Goal: Transaction & Acquisition: Purchase product/service

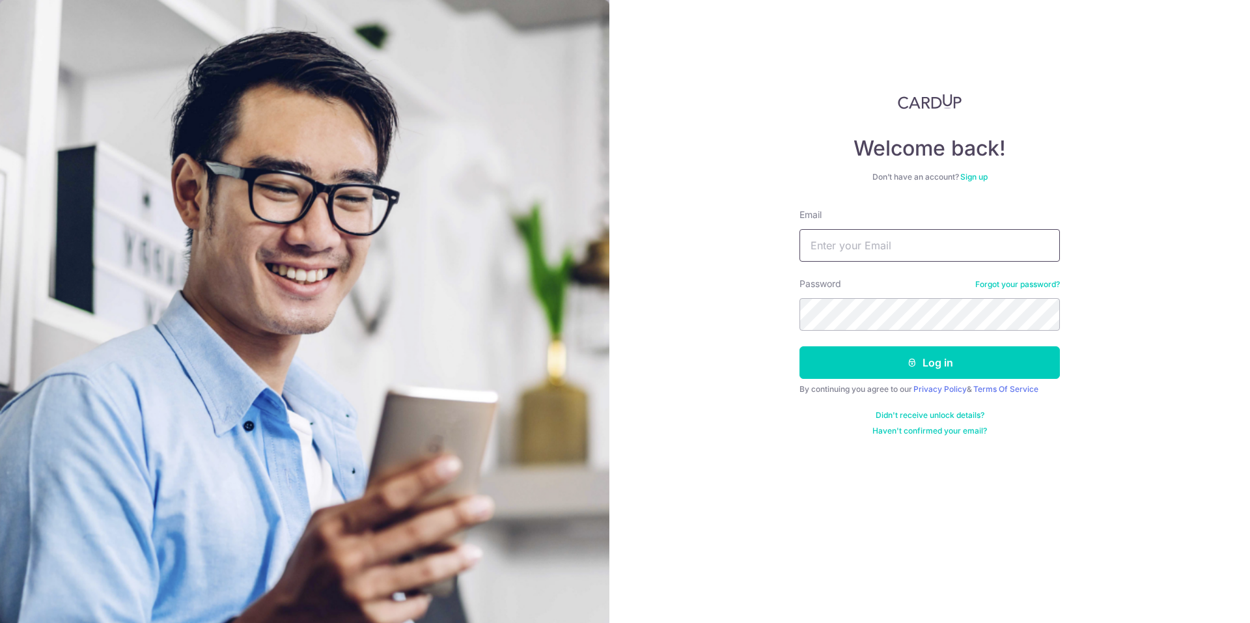
click at [908, 249] on input "Email" at bounding box center [930, 245] width 260 height 33
type input "jeffreykwan1704@gmail.com"
click at [913, 369] on button "Log in" at bounding box center [930, 362] width 260 height 33
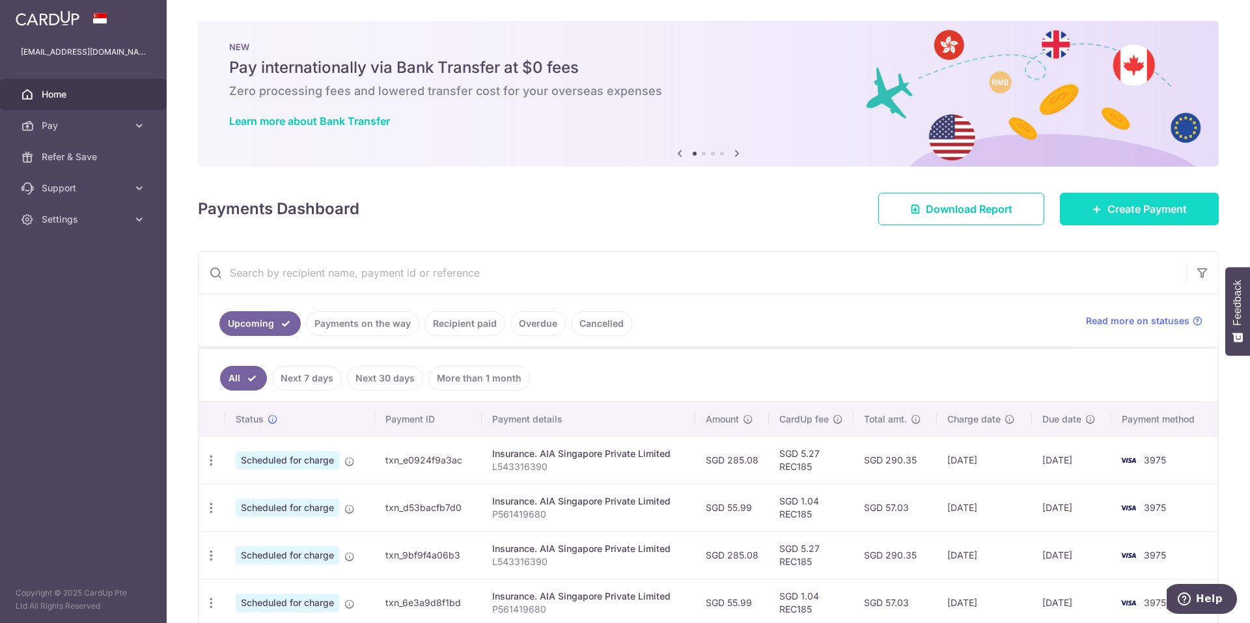
click at [1117, 206] on span "Create Payment" at bounding box center [1146, 209] width 79 height 16
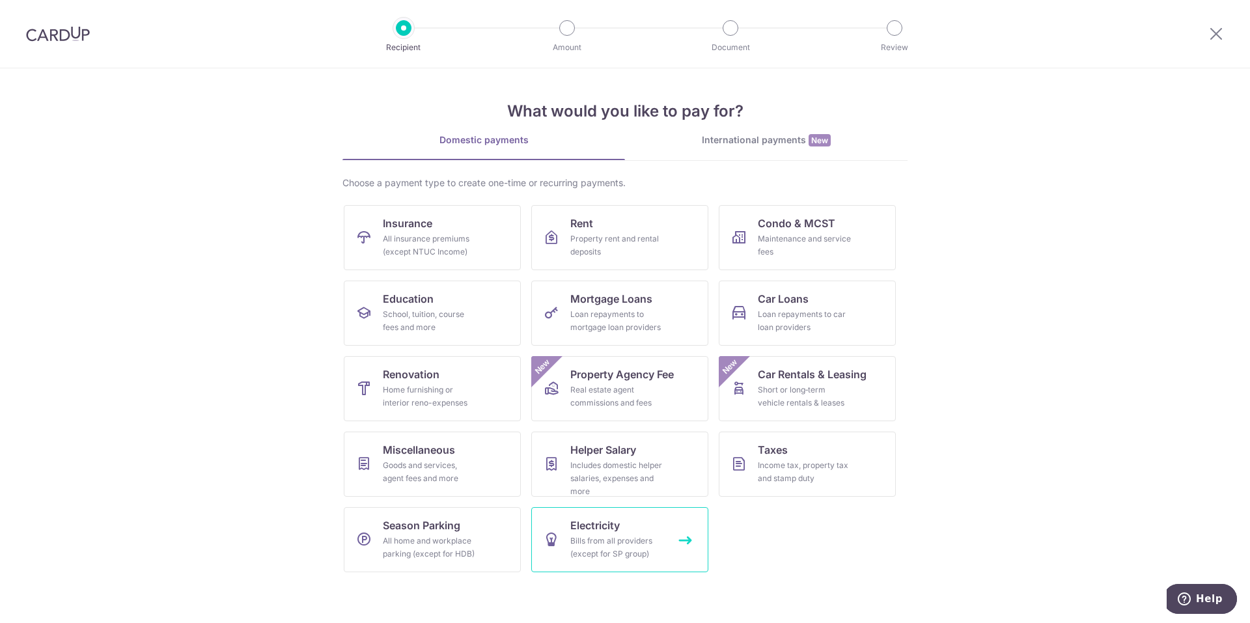
click at [585, 546] on div "Bills from all providers (except for SP group)" at bounding box center [617, 548] width 94 height 26
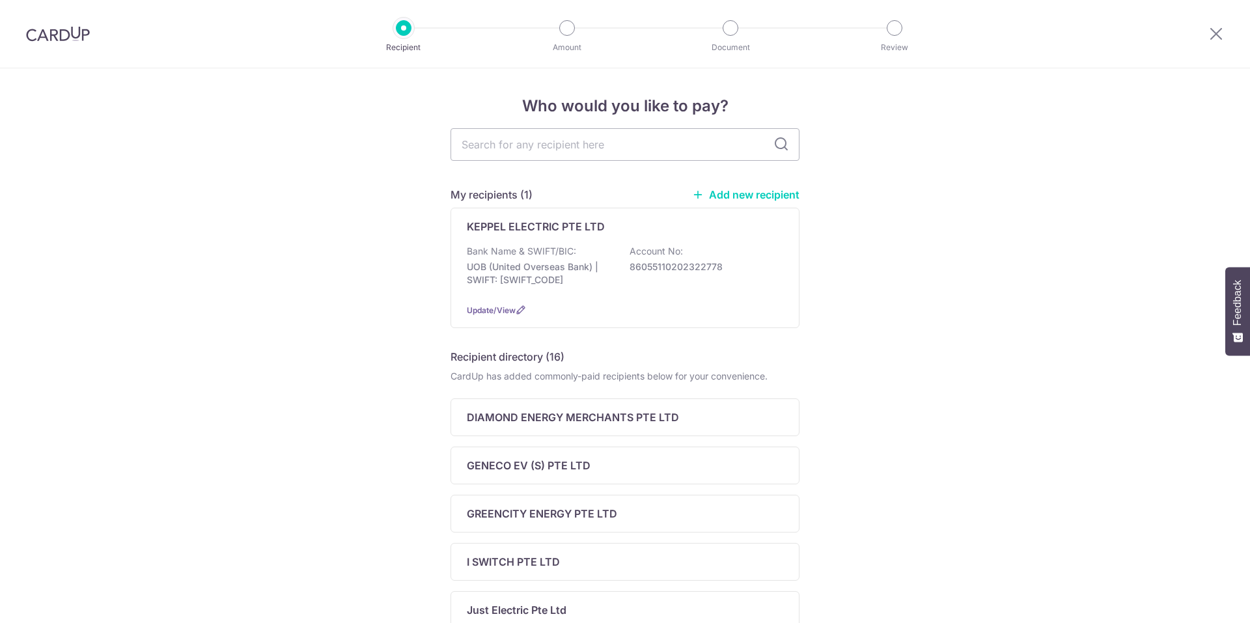
click at [504, 299] on div "KEPPEL ELECTRIC PTE LTD Bank Name & SWIFT/BIC: UOB (United Overseas Bank) | SWI…" at bounding box center [625, 268] width 349 height 120
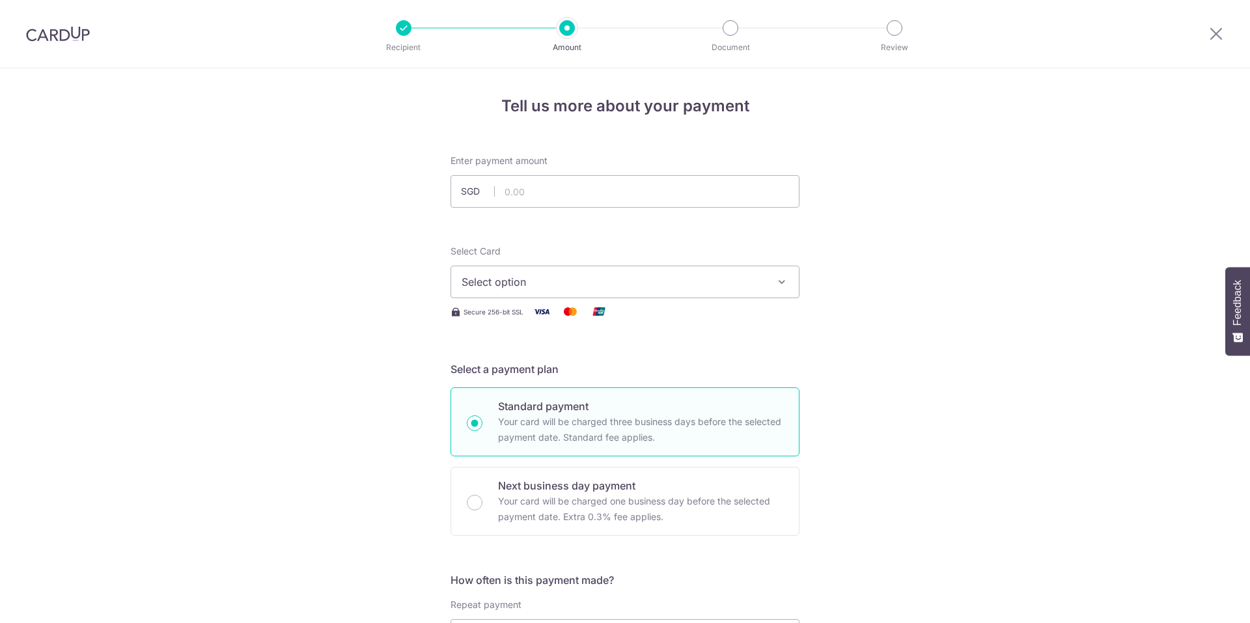
click at [539, 197] on input "text" at bounding box center [625, 191] width 349 height 33
type input "166.00"
click at [543, 281] on span "Select option" at bounding box center [613, 282] width 303 height 16
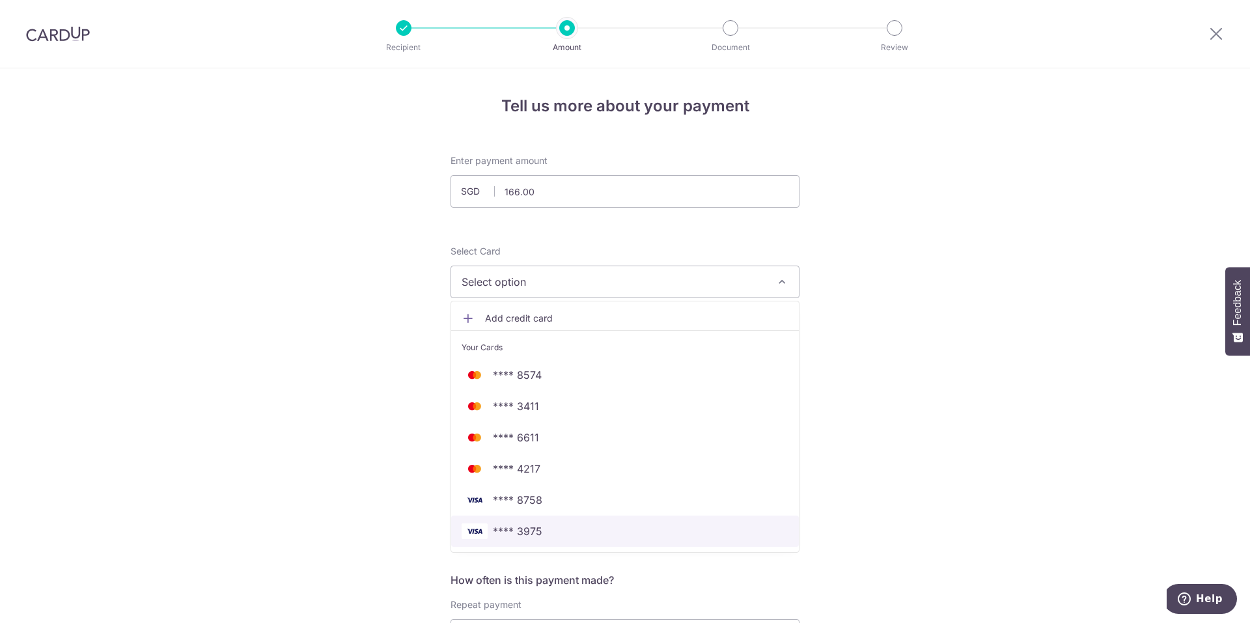
click at [520, 536] on span "**** 3975" at bounding box center [517, 531] width 49 height 16
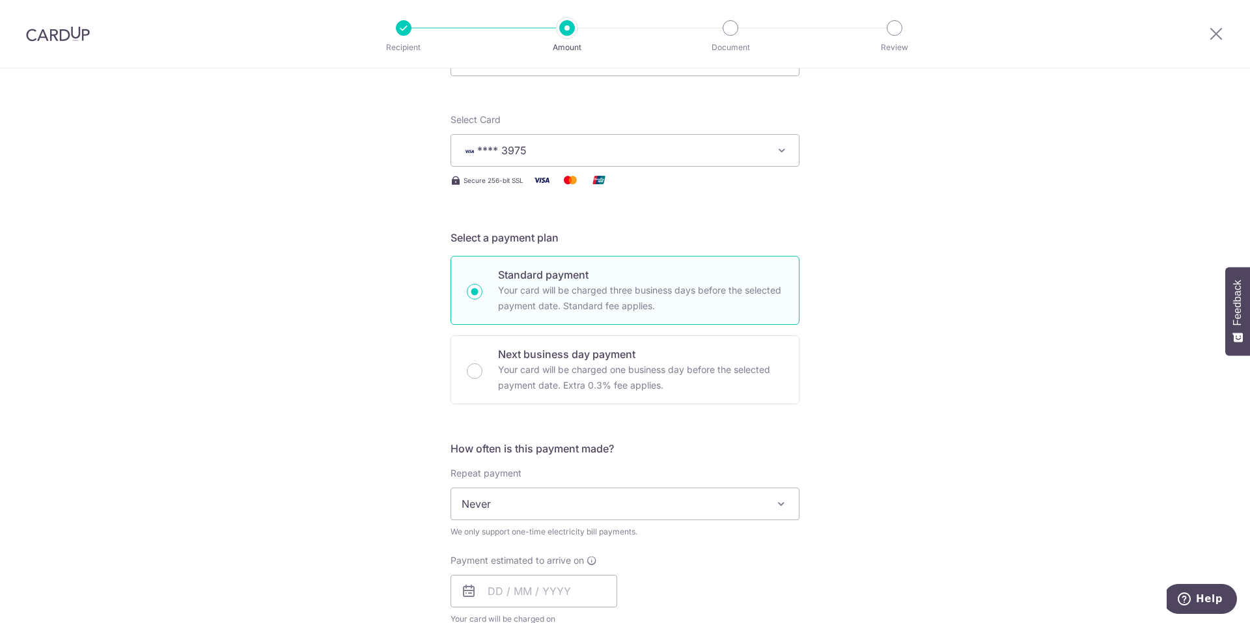
scroll to position [326, 0]
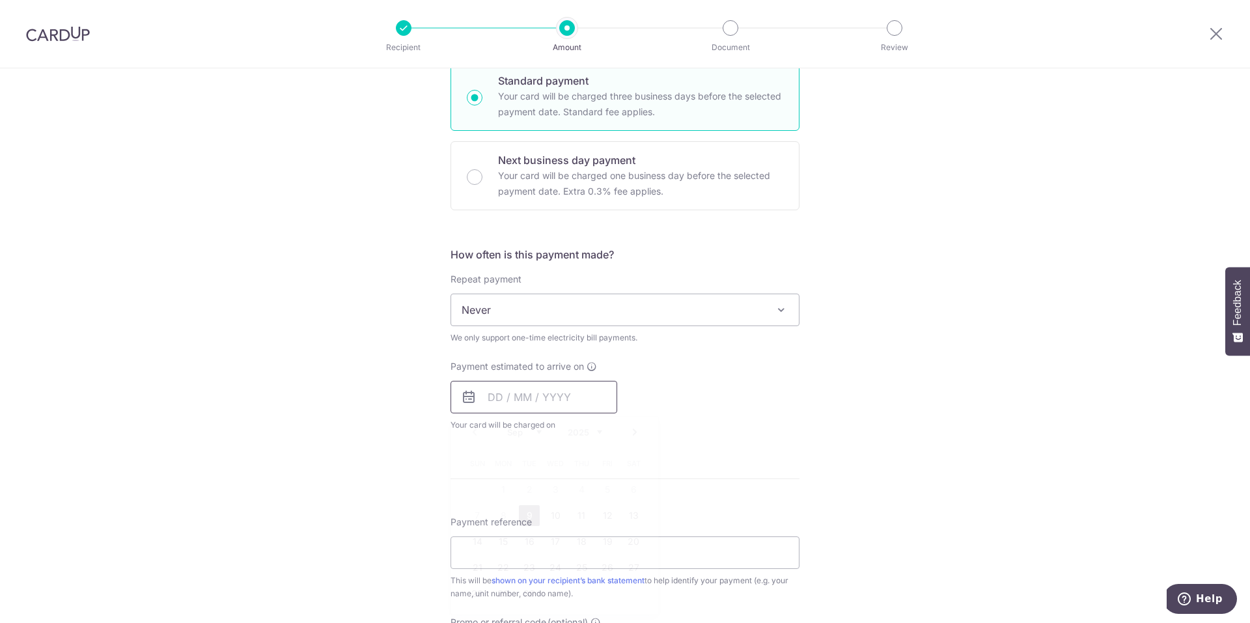
click at [510, 411] on input "text" at bounding box center [534, 397] width 167 height 33
click at [525, 544] on link "16" at bounding box center [529, 541] width 21 height 21
type input "16/09/2025"
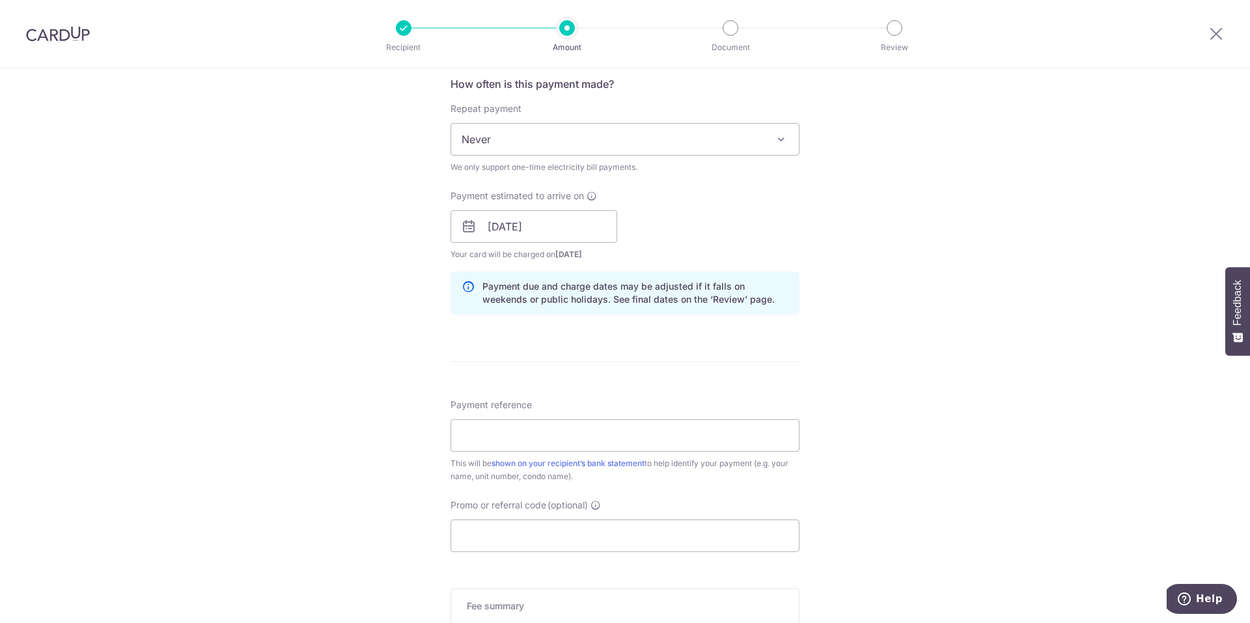
scroll to position [521, 0]
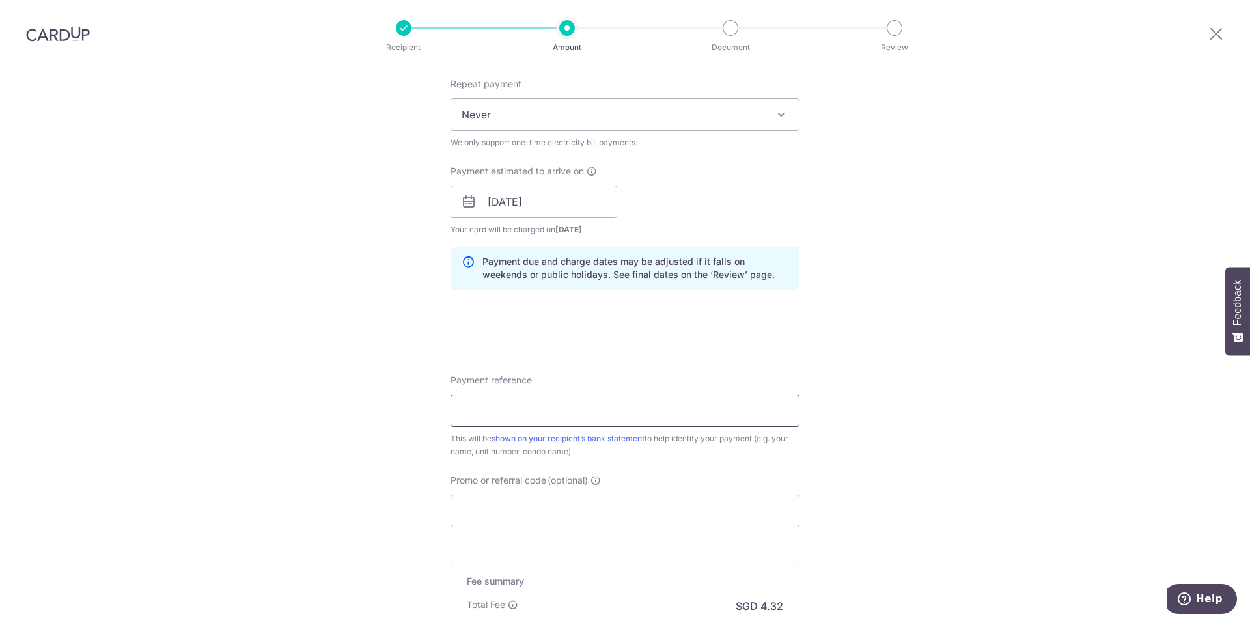
click at [545, 409] on input "Payment reference" at bounding box center [625, 411] width 349 height 33
type input "K202322778"
click at [526, 497] on input "Promo or referral code (optional)" at bounding box center [625, 511] width 349 height 33
type input "o"
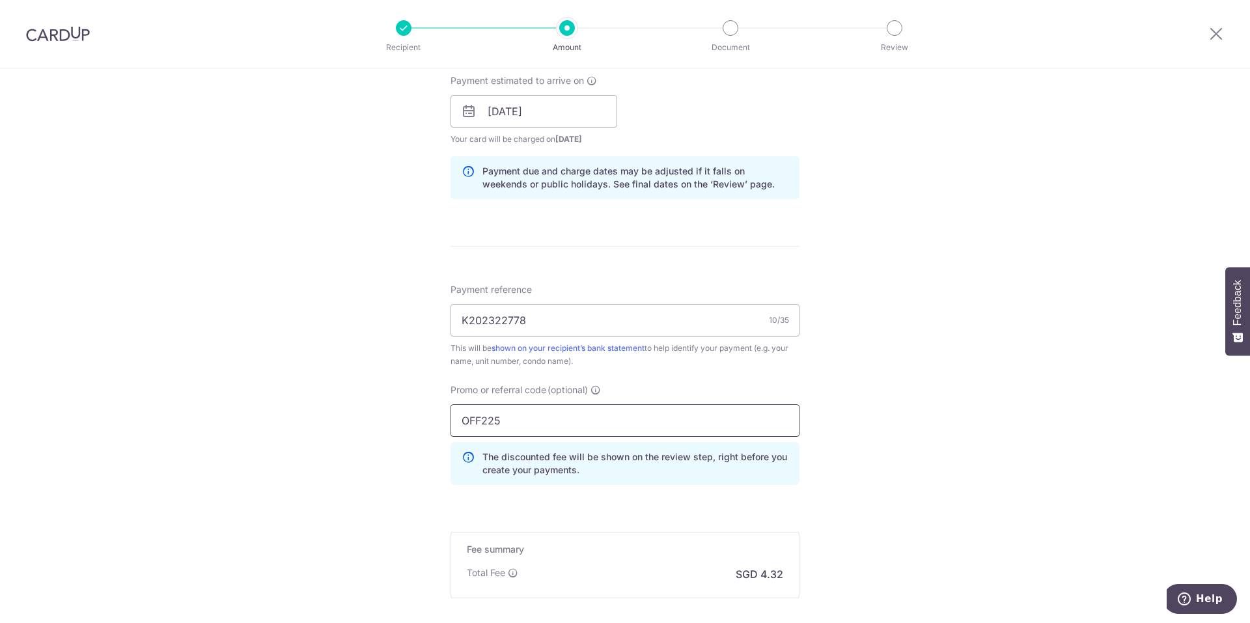
scroll to position [753, 0]
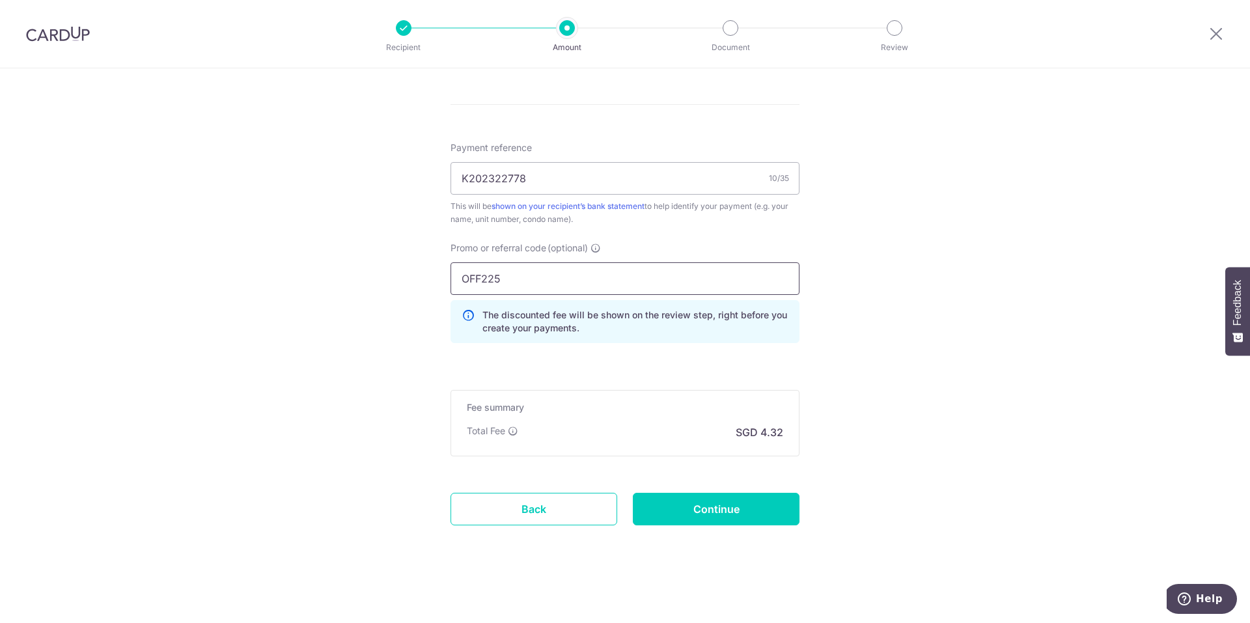
type input "OFF225"
click at [587, 436] on div "Total Fee SGD 4.32" at bounding box center [625, 432] width 316 height 16
click at [710, 504] on input "Continue" at bounding box center [716, 509] width 167 height 33
type input "Create Schedule"
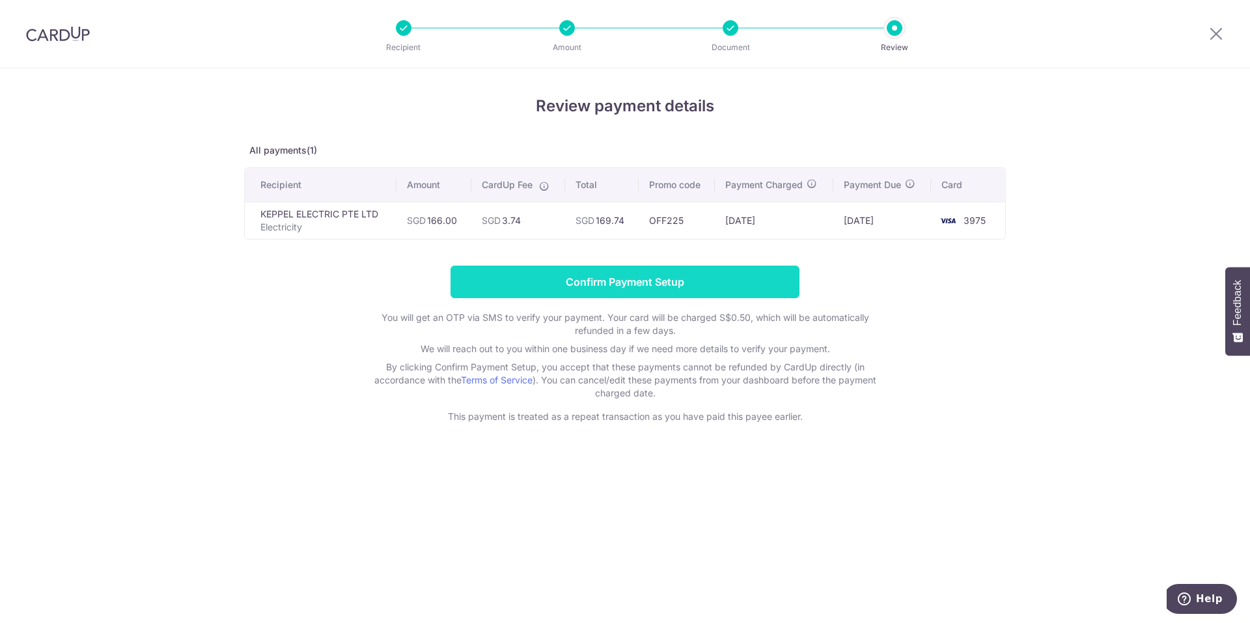
click at [630, 277] on input "Confirm Payment Setup" at bounding box center [625, 282] width 349 height 33
